Goal: Use online tool/utility: Utilize a website feature to perform a specific function

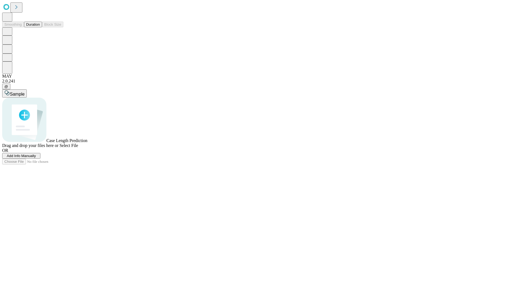
click at [40, 27] on button "Duration" at bounding box center [33, 25] width 18 height 6
click at [78, 148] on span "Select File" at bounding box center [69, 145] width 19 height 5
